Goal: Information Seeking & Learning: Find specific fact

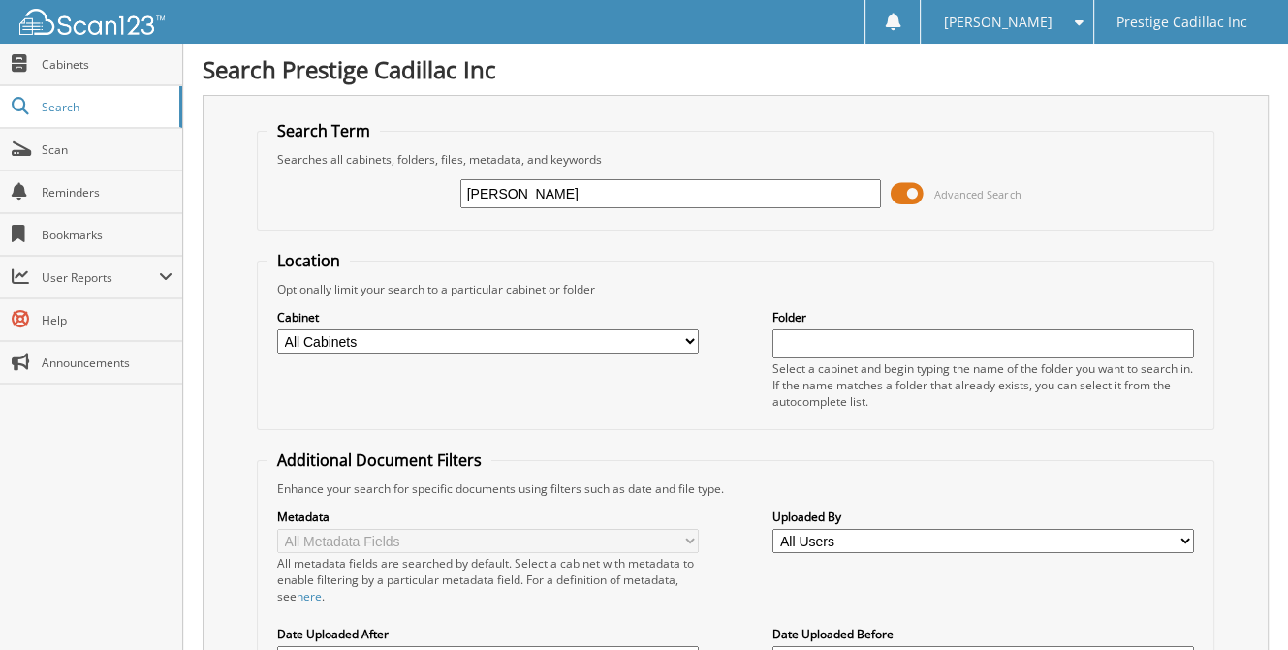
type input "[PERSON_NAME]"
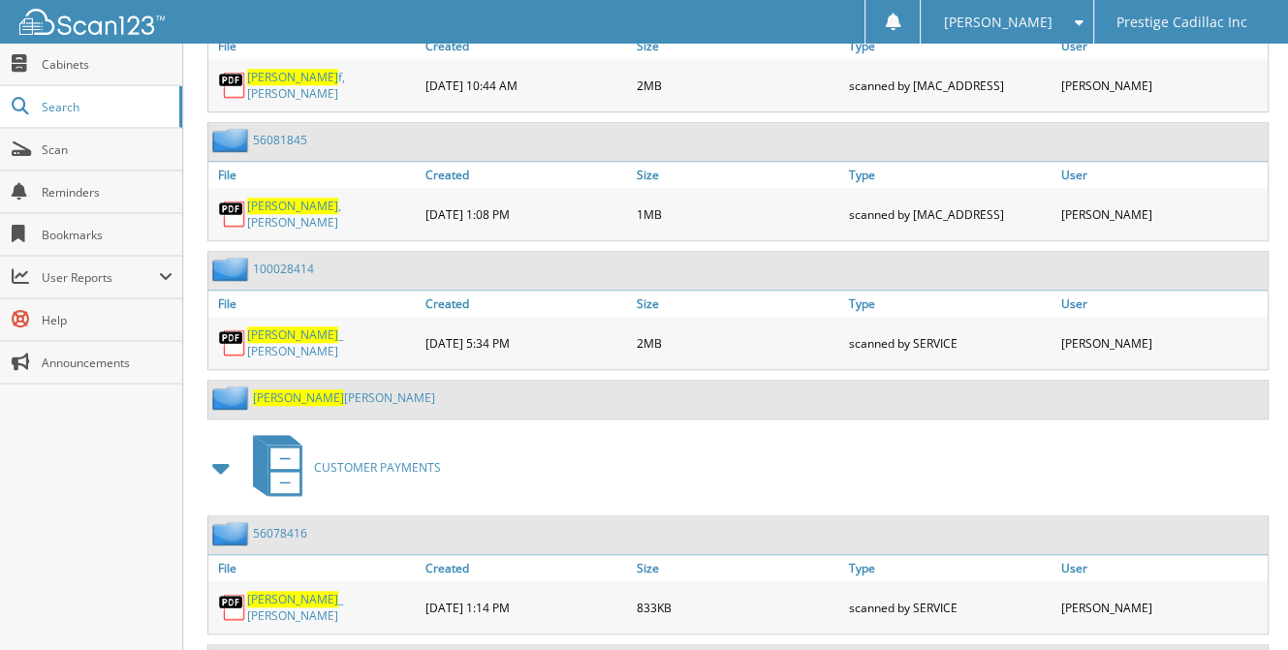
scroll to position [1356, 0]
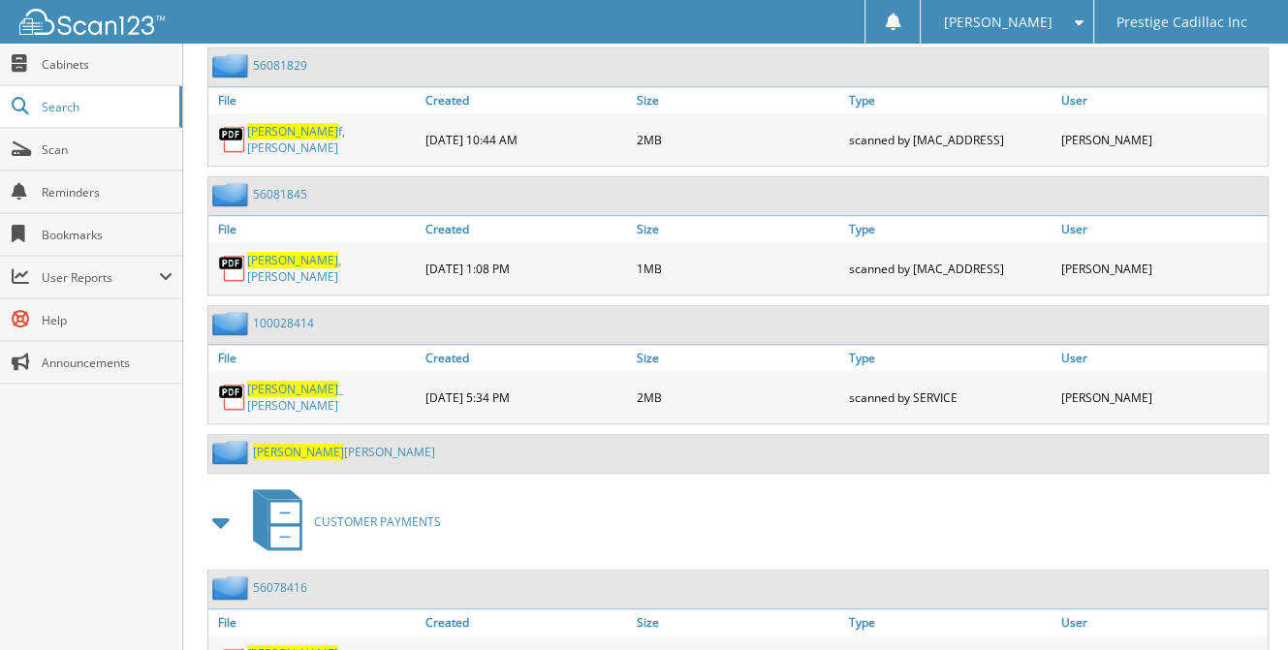
click at [303, 444] on link "aronoff danielle" at bounding box center [344, 452] width 182 height 16
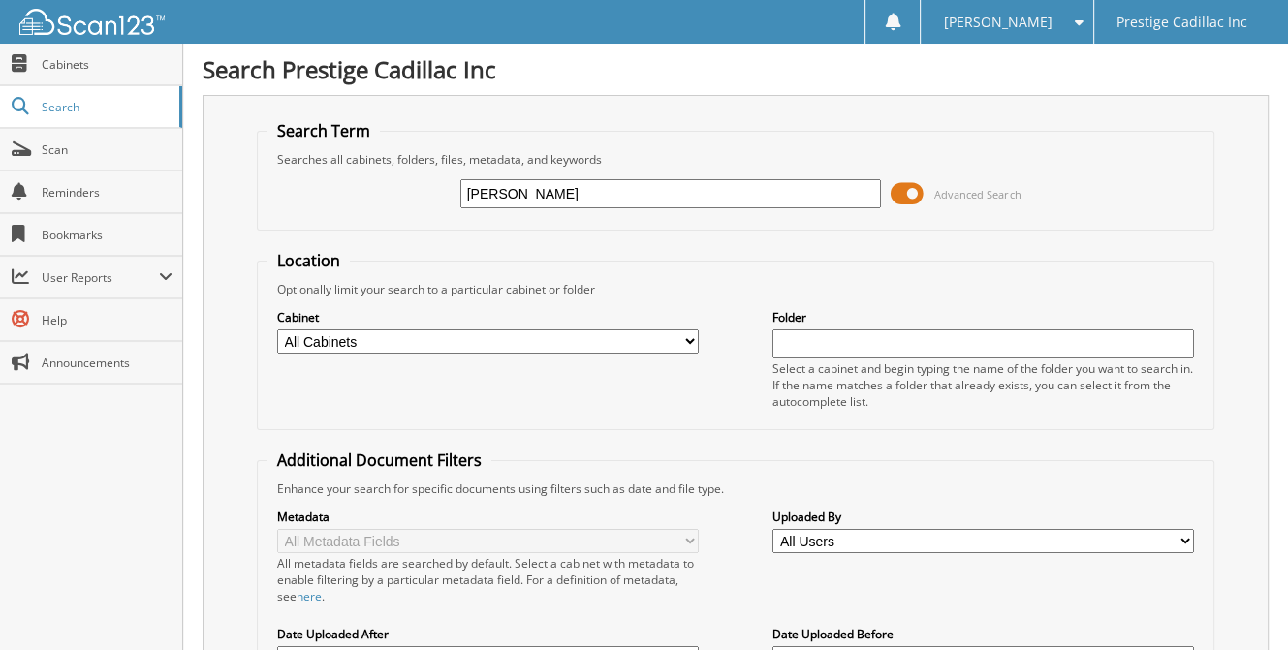
click at [621, 183] on input "[PERSON_NAME]" at bounding box center [670, 193] width 421 height 29
type input "A"
type input "p9865"
